Goal: Task Accomplishment & Management: Manage account settings

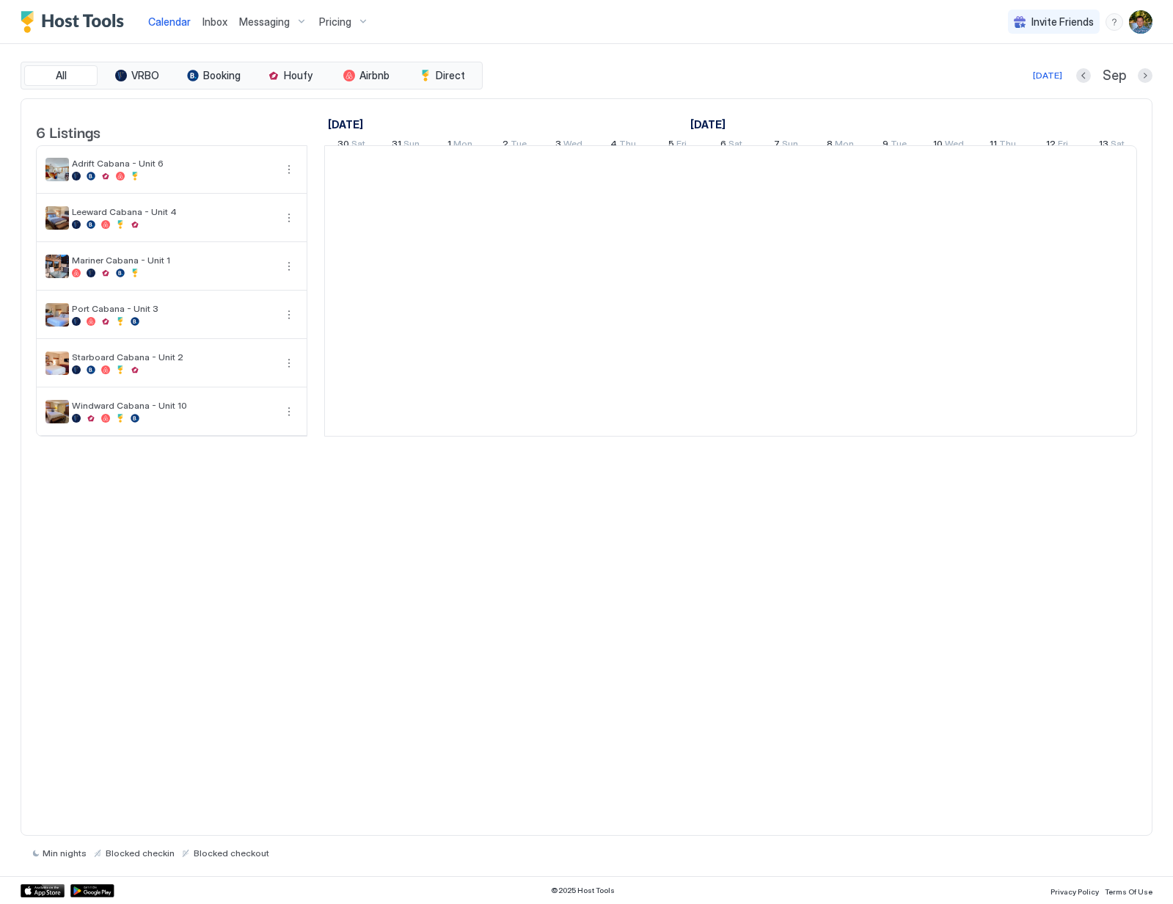
scroll to position [0, 815]
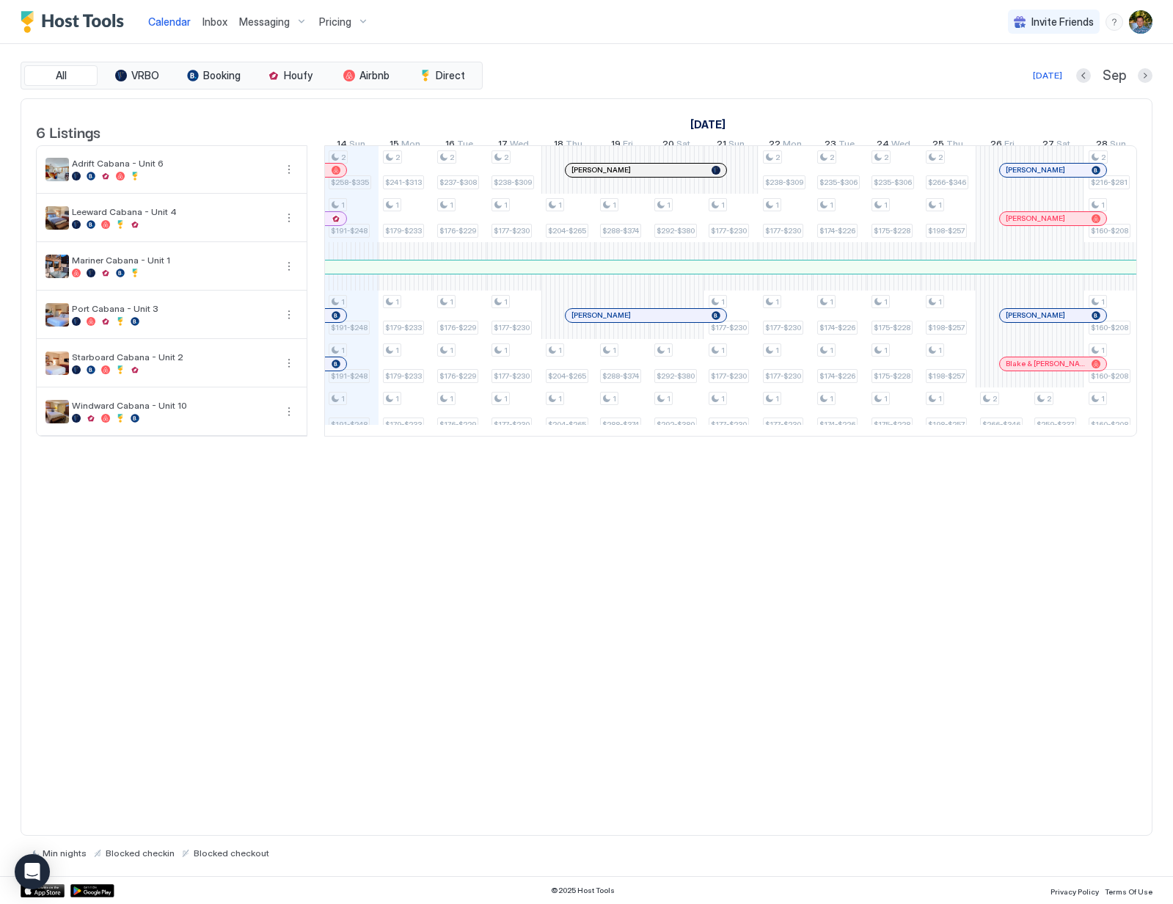
click at [1139, 24] on img "User profile" at bounding box center [1140, 21] width 23 height 23
click at [1017, 79] on span "Settings" at bounding box center [1009, 82] width 40 height 13
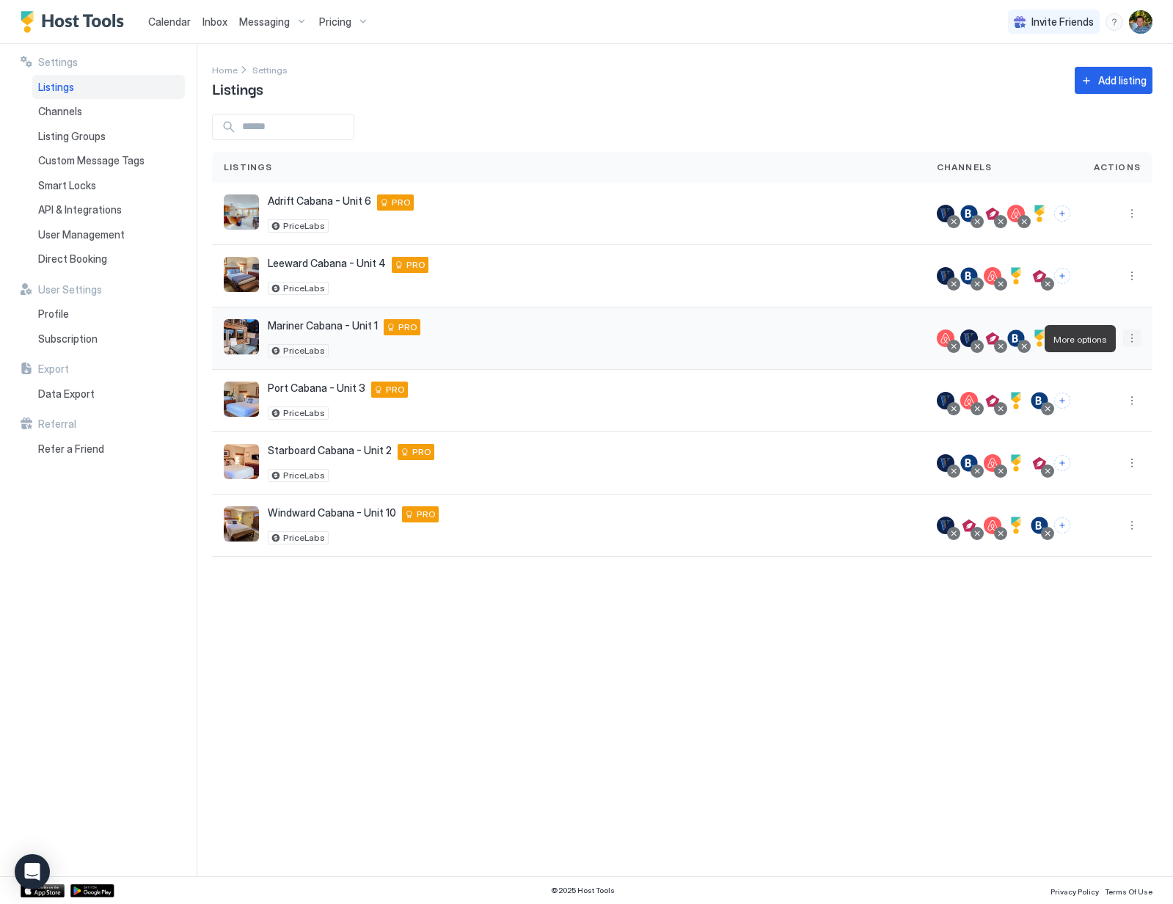
click at [1134, 336] on button "More options" at bounding box center [1132, 338] width 18 height 18
click at [299, 332] on div at bounding box center [586, 452] width 1173 height 904
click at [321, 329] on span "Mariner Cabana - Unit 1" at bounding box center [323, 325] width 110 height 13
click at [322, 329] on span "Mariner Cabana - Unit 1" at bounding box center [323, 325] width 110 height 13
click at [1136, 335] on button "More options" at bounding box center [1132, 338] width 18 height 18
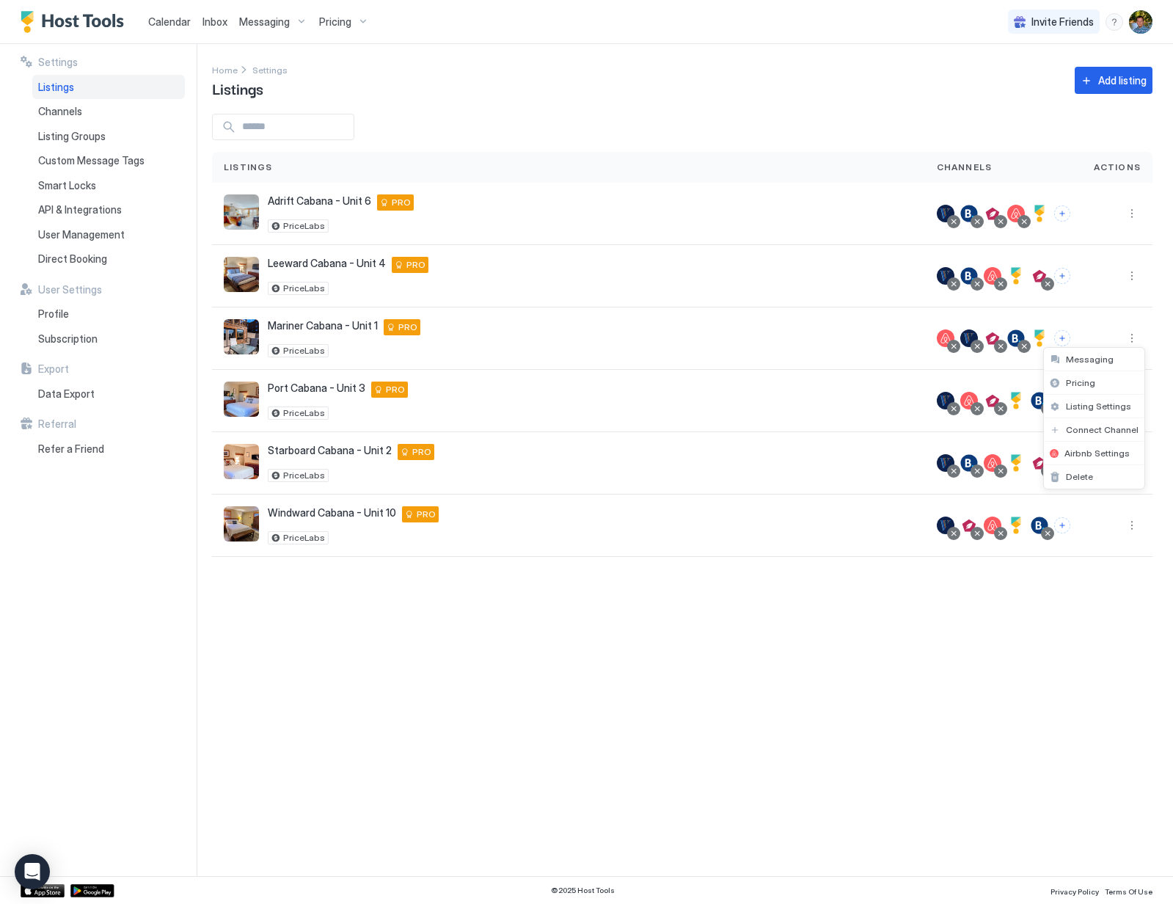
click at [549, 800] on div at bounding box center [586, 452] width 1173 height 904
click at [1131, 337] on button "More options" at bounding box center [1132, 338] width 18 height 18
click at [1096, 406] on span "Listing Settings" at bounding box center [1098, 406] width 65 height 11
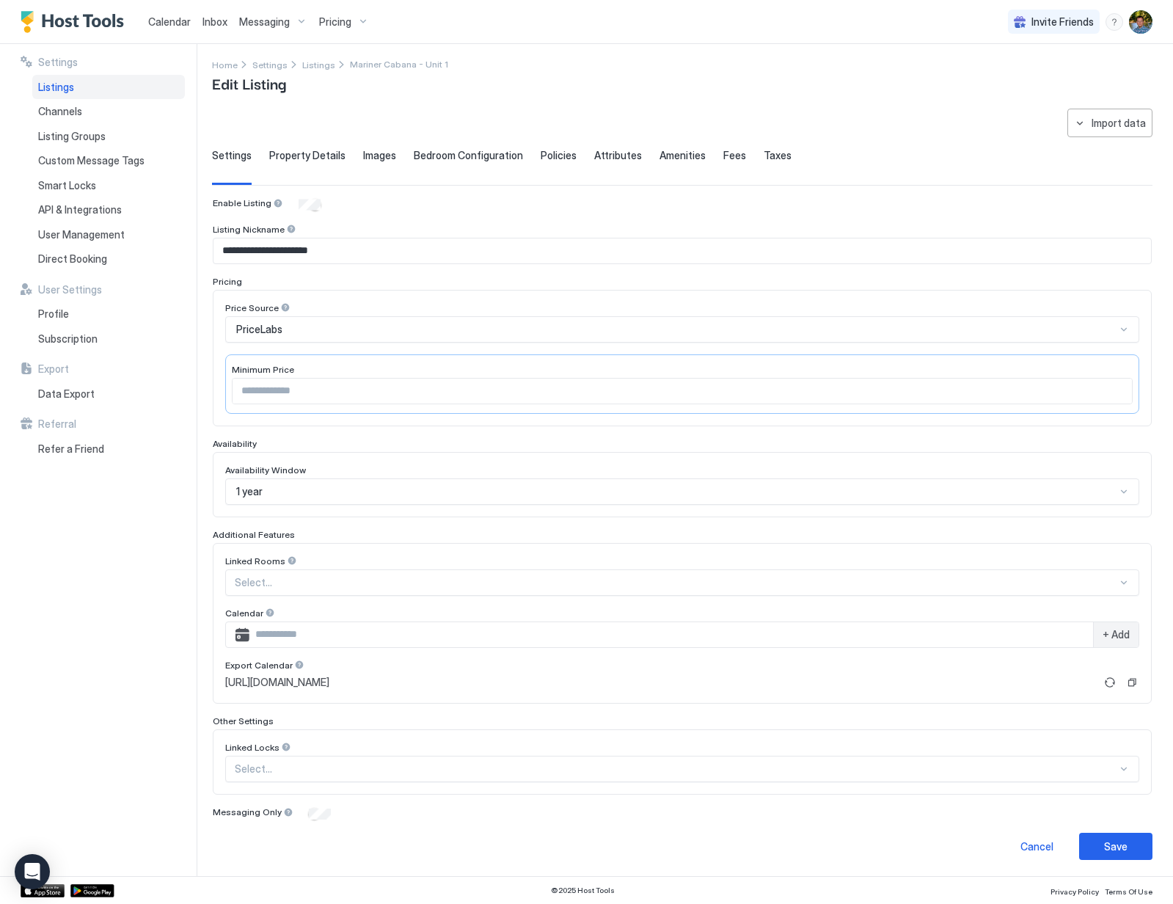
scroll to position [7, 0]
click at [1125, 680] on button "Copy" at bounding box center [1132, 680] width 15 height 15
